Goal: Register for event/course

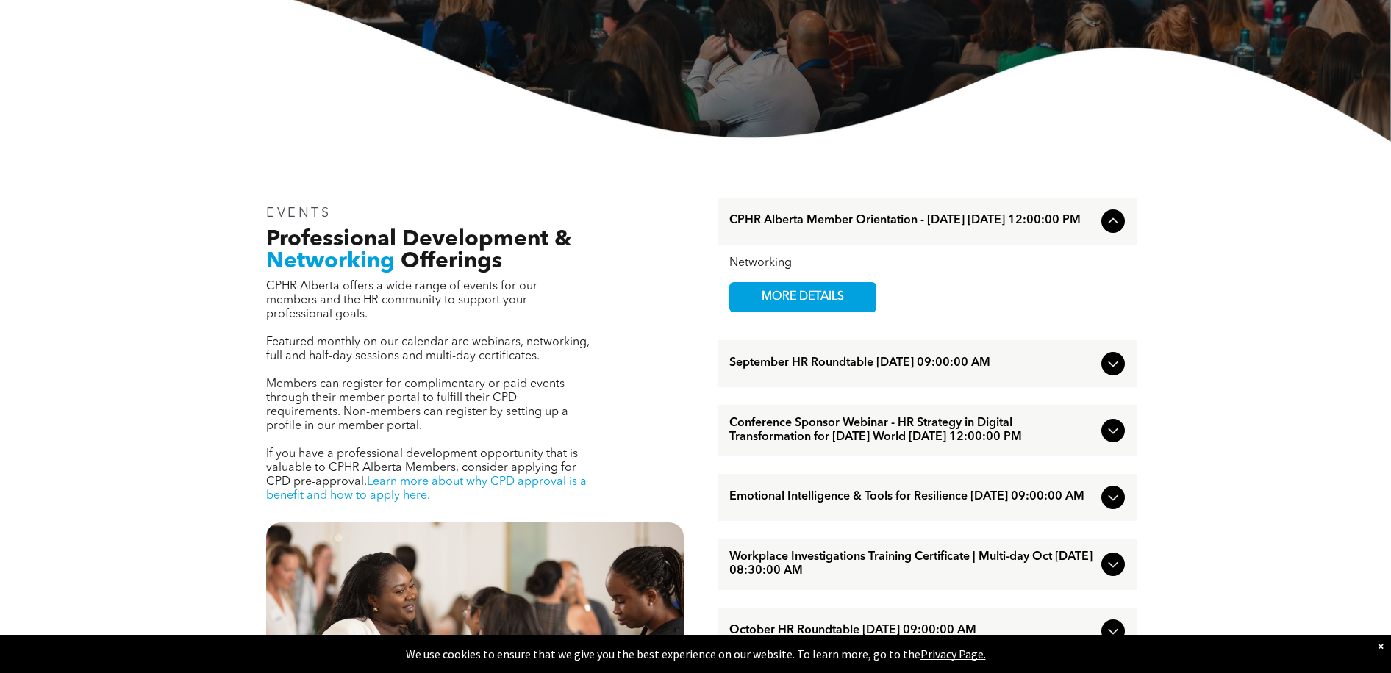
scroll to position [368, 0]
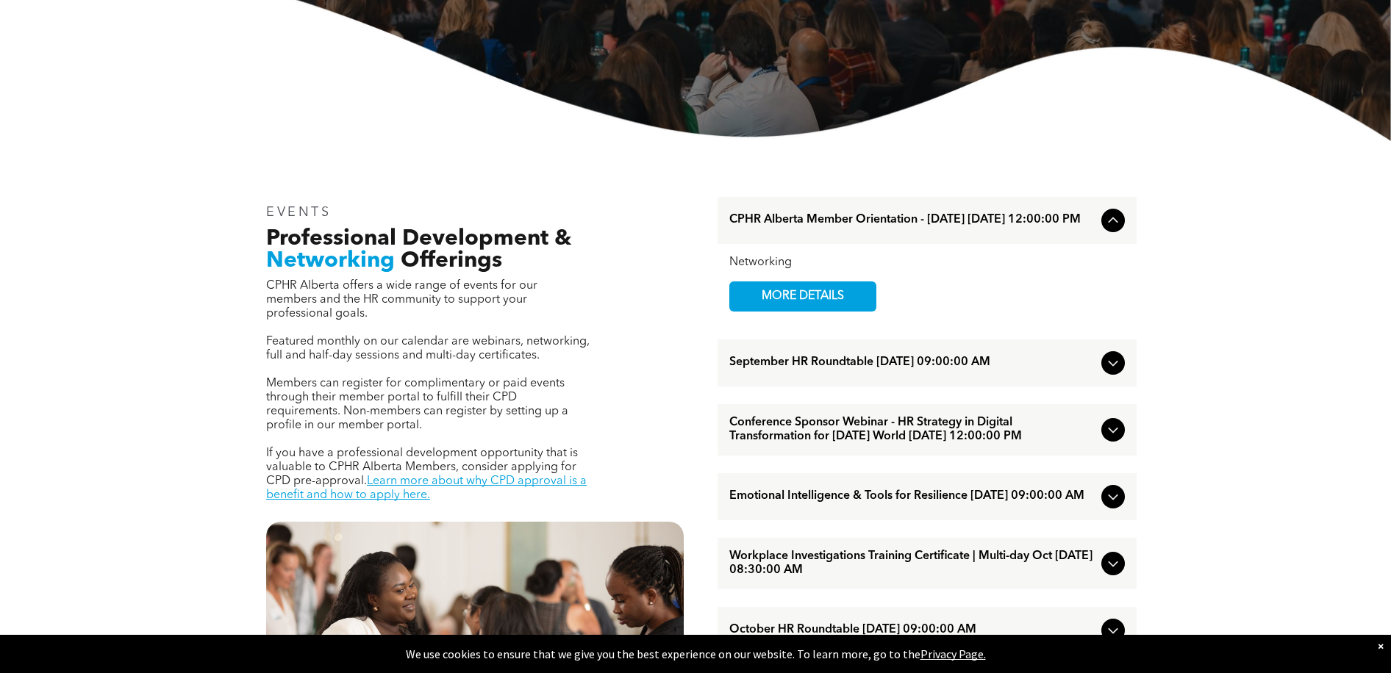
click at [762, 265] on div "Networking" at bounding box center [927, 263] width 396 height 14
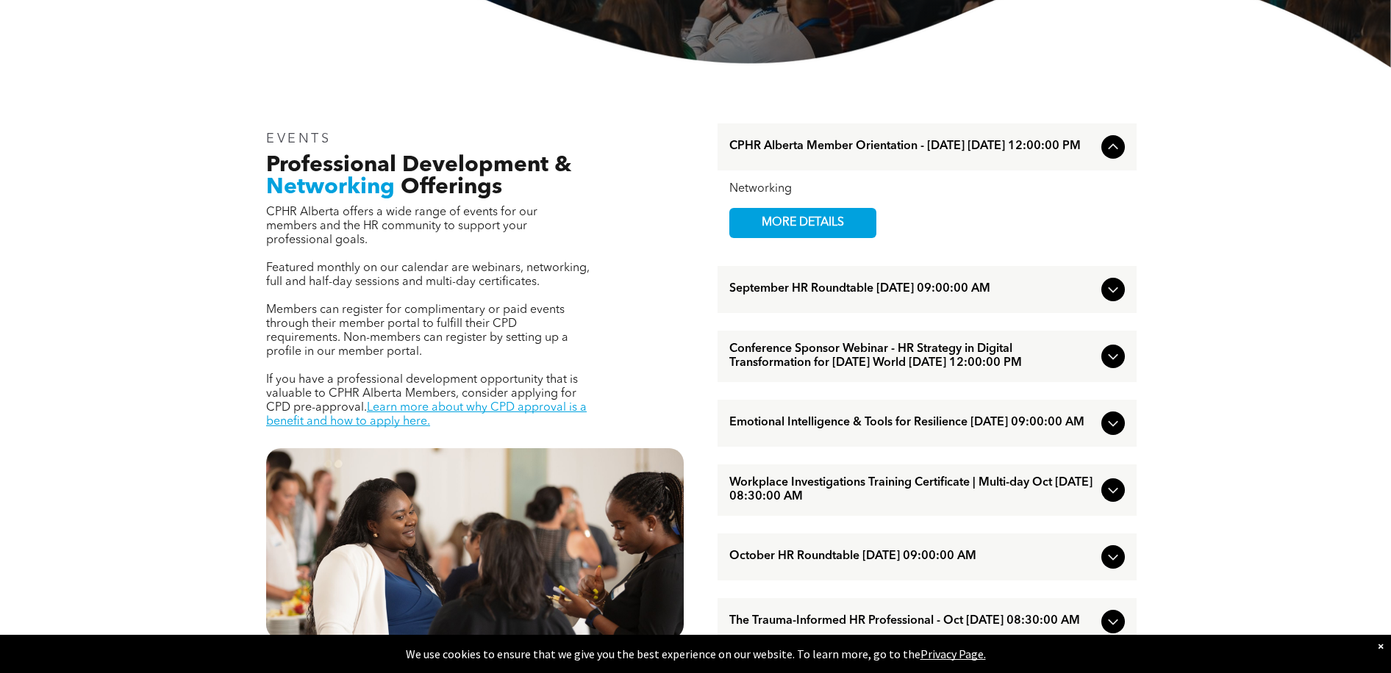
click at [1108, 365] on icon at bounding box center [1113, 357] width 18 height 18
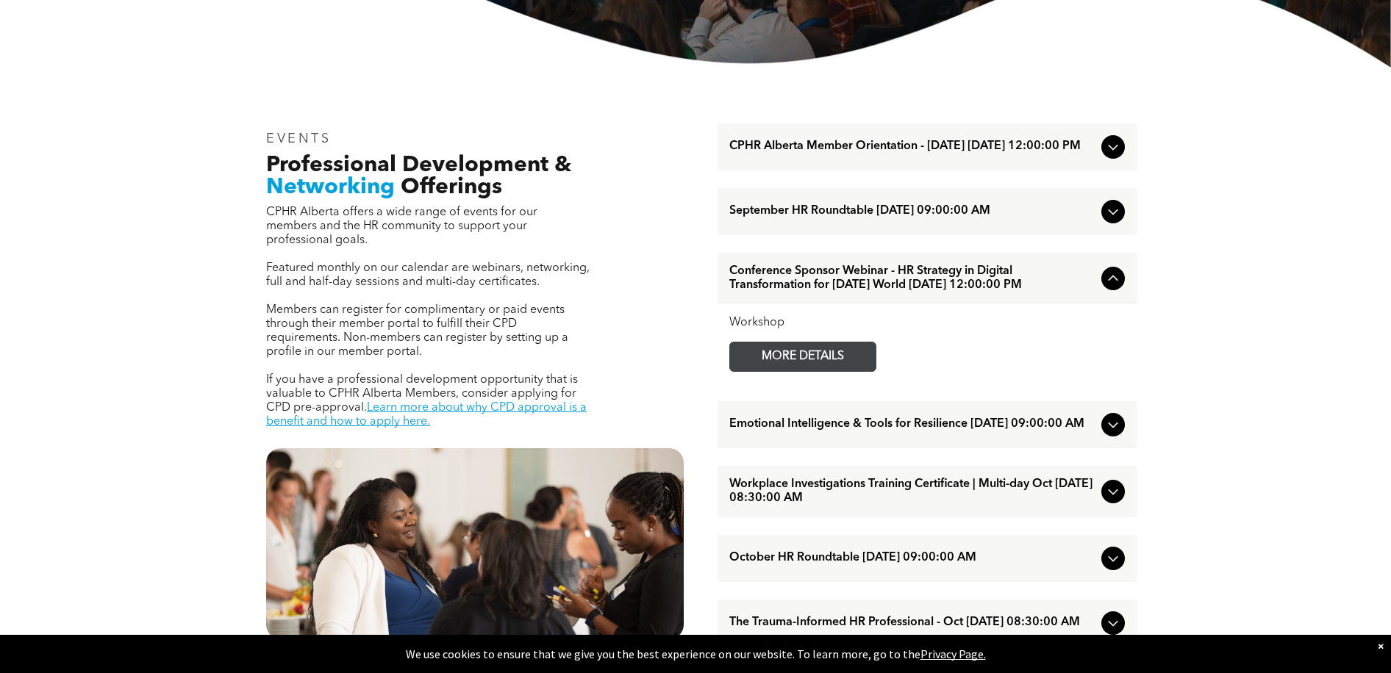
click at [829, 371] on span "MORE DETAILS" at bounding box center [803, 357] width 116 height 29
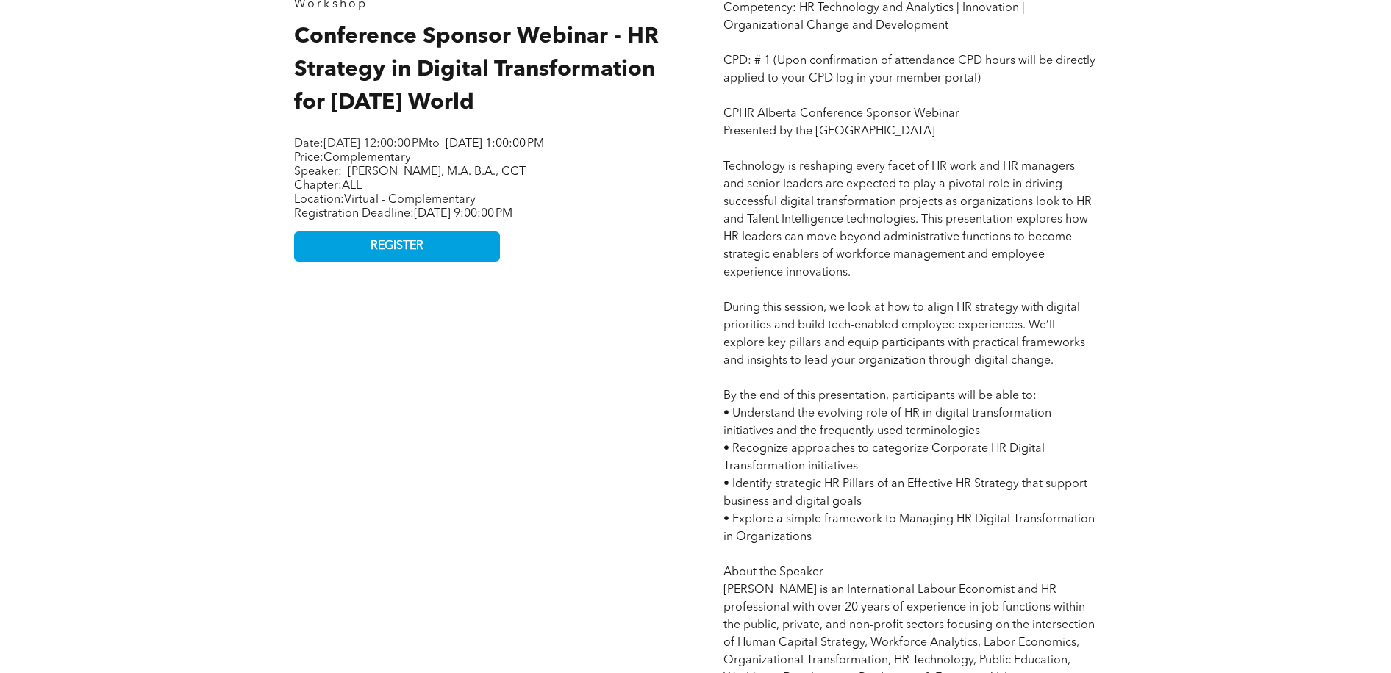
scroll to position [662, 0]
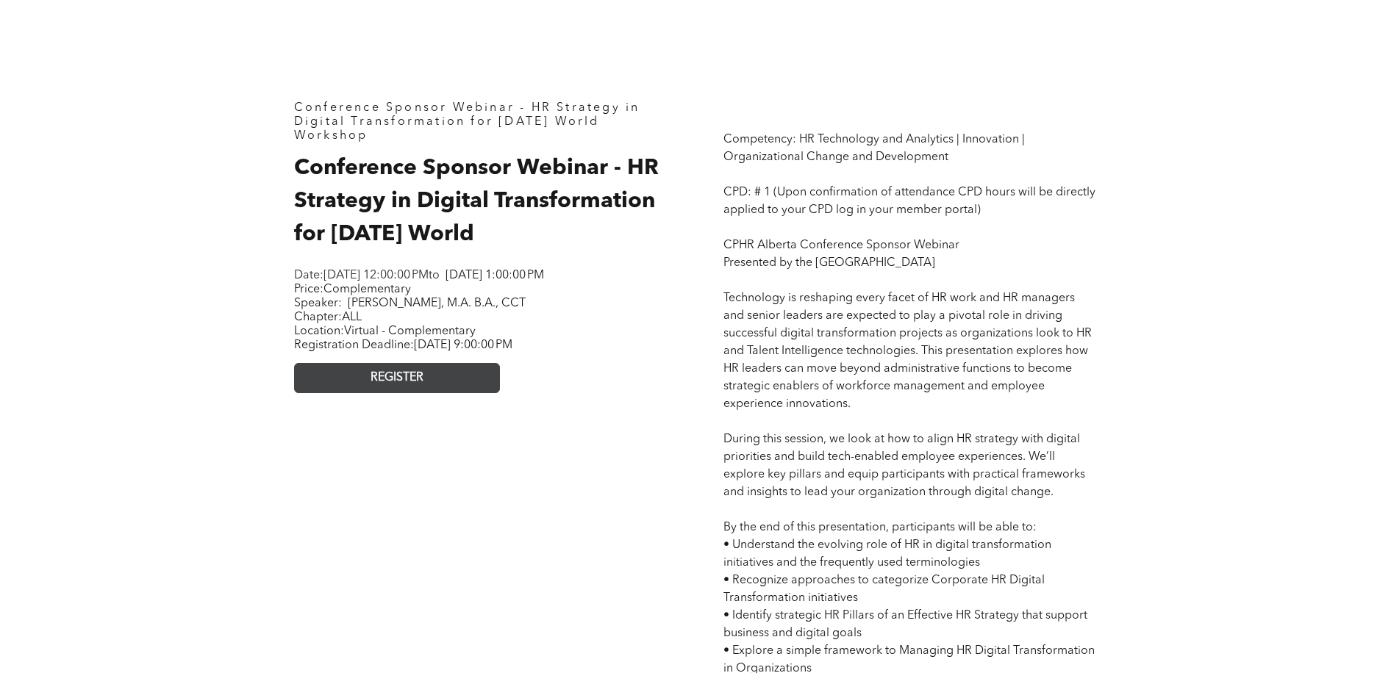
click at [459, 393] on link "REGISTER" at bounding box center [397, 378] width 206 height 30
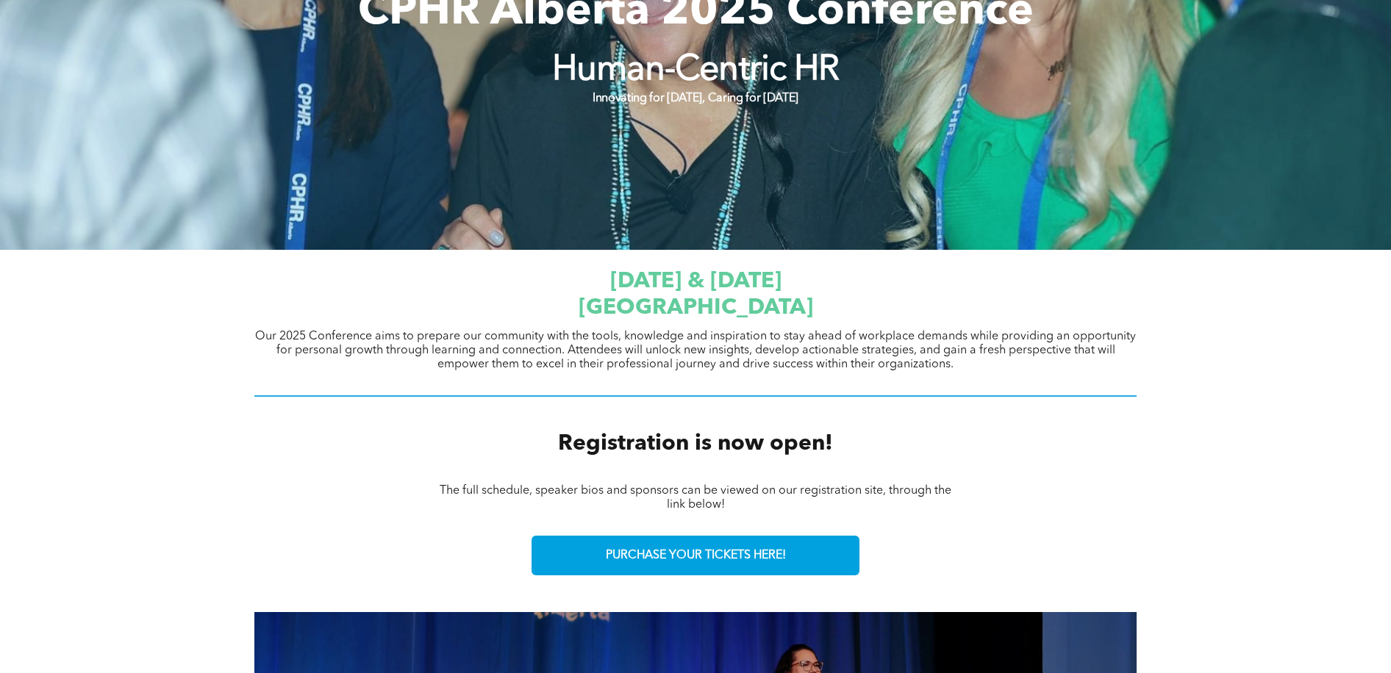
scroll to position [368, 0]
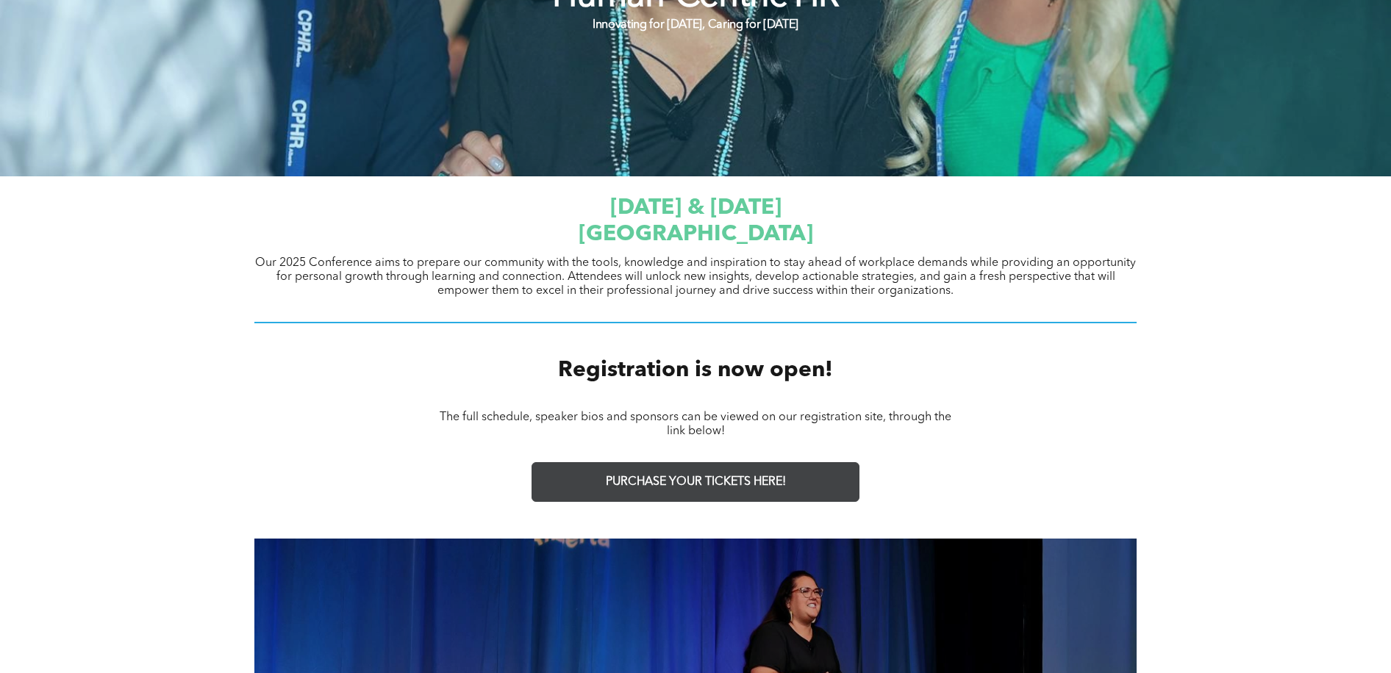
click at [754, 489] on span "PURCHASE YOUR TICKETS HERE!" at bounding box center [696, 483] width 180 height 14
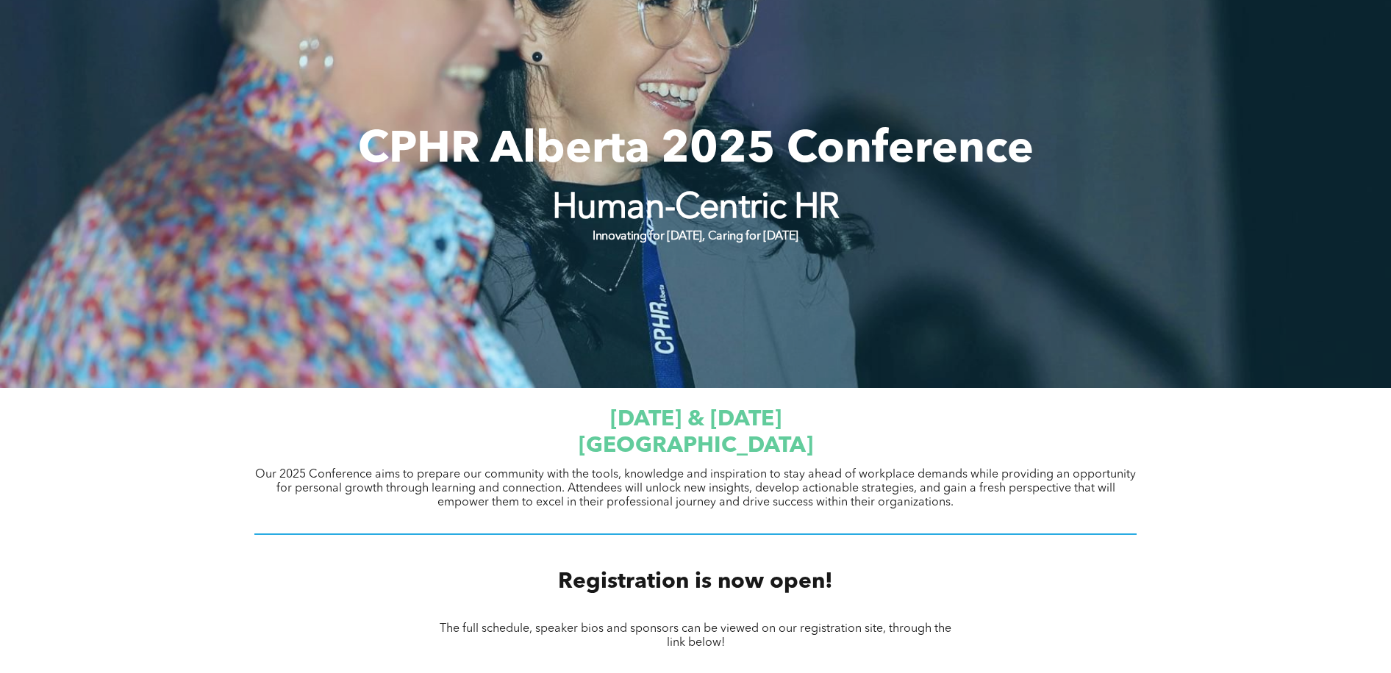
scroll to position [147, 0]
